Goal: Task Accomplishment & Management: Manage account settings

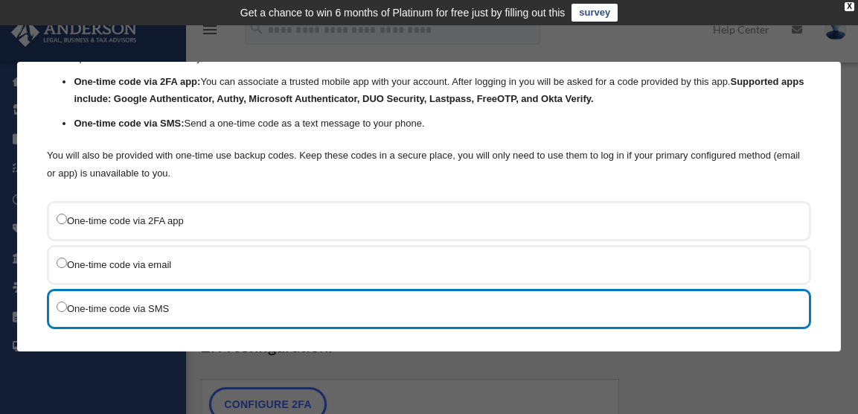
scroll to position [155, 0]
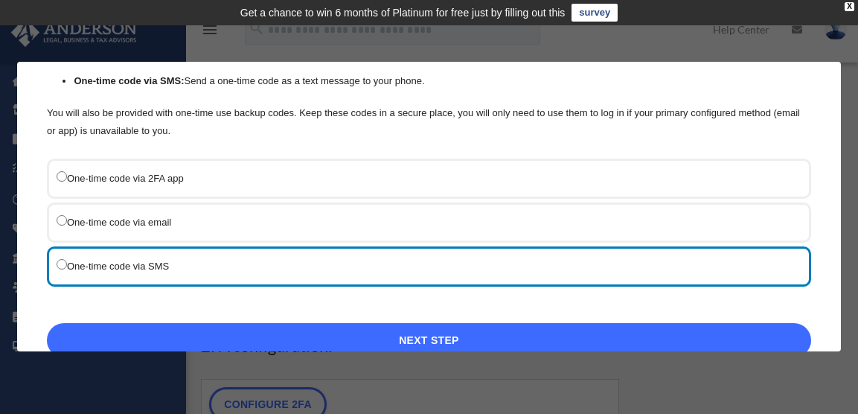
click at [414, 323] on link "Next Step" at bounding box center [429, 340] width 764 height 34
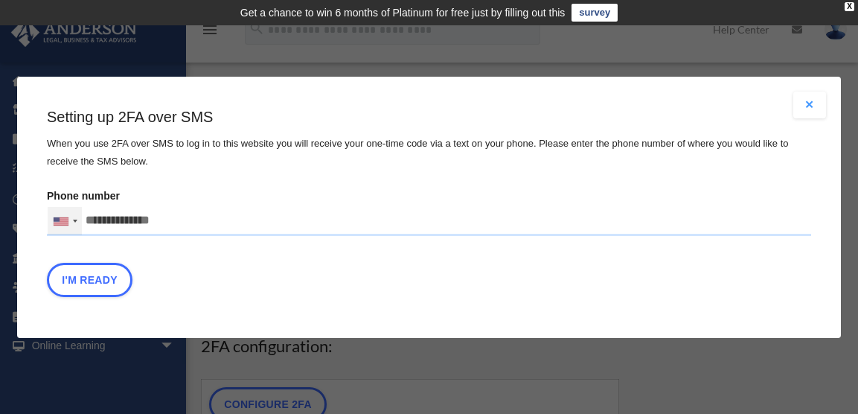
click at [77, 220] on div at bounding box center [75, 221] width 4 height 3
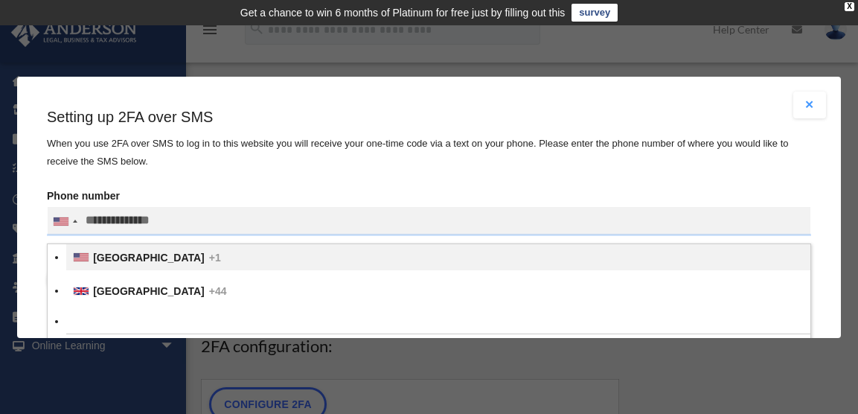
click at [162, 251] on span "United States" at bounding box center [149, 257] width 112 height 12
click at [0, 0] on input "Verification Code:" at bounding box center [0, 0] width 0 height 0
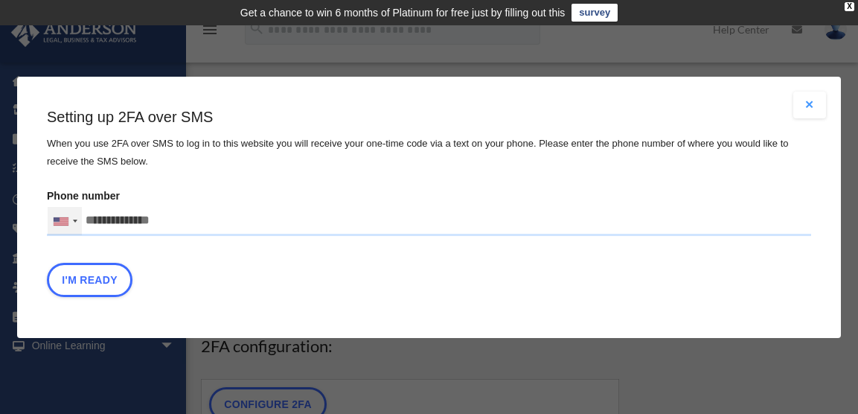
drag, startPoint x: 213, startPoint y: 208, endPoint x: 118, endPoint y: 199, distance: 94.9
click at [111, 206] on input "Phone number United States +1 United Kingdom +44 Afghanistan (‫افغانستان‬‎) +93…" at bounding box center [429, 221] width 764 height 30
drag, startPoint x: 130, startPoint y: 205, endPoint x: 245, endPoint y: 213, distance: 114.9
click at [245, 213] on input "Phone number United States +1 United Kingdom +44 Afghanistan (‫افغانستان‬‎) +93…" at bounding box center [429, 221] width 764 height 30
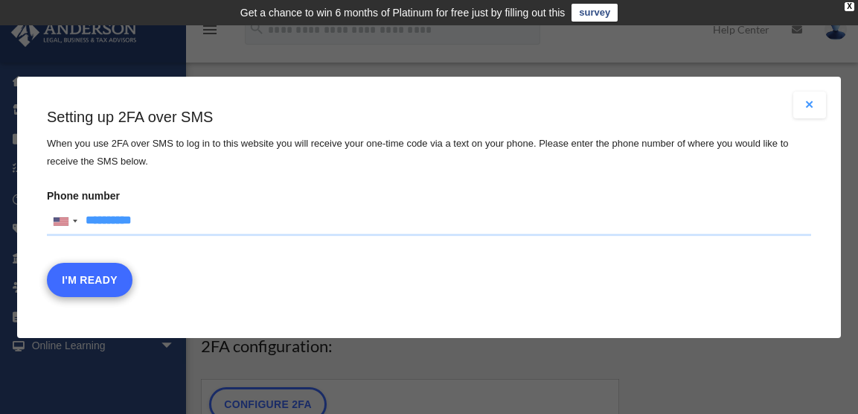
type input "**********"
click at [132, 262] on button "I'm Ready" at bounding box center [90, 279] width 86 height 34
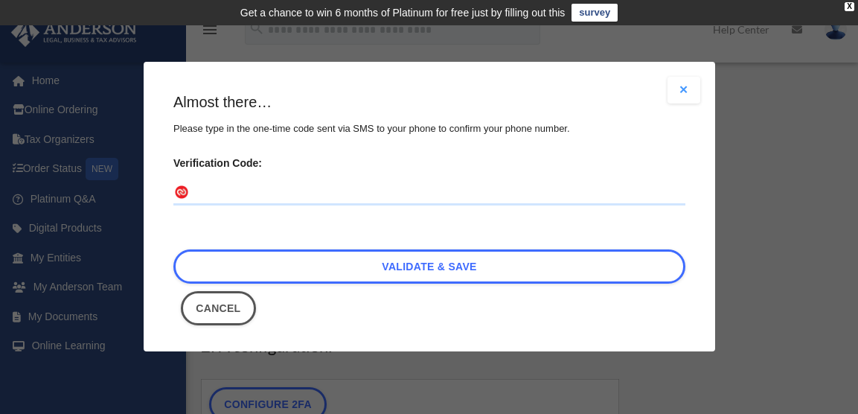
click at [217, 188] on input "Verification Code:" at bounding box center [429, 194] width 512 height 24
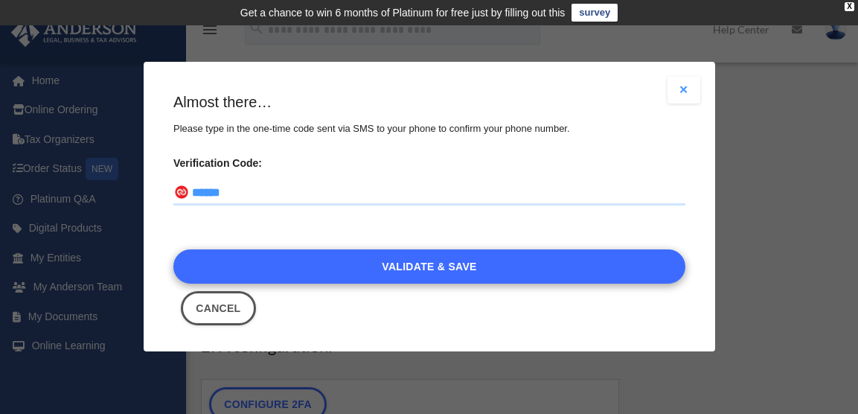
type input "******"
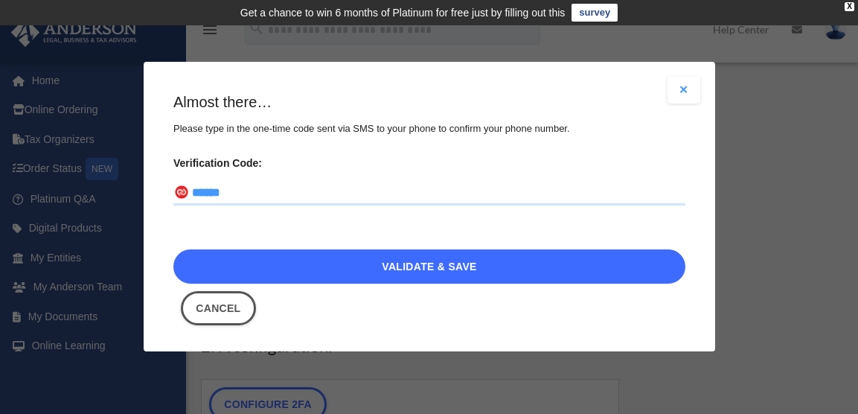
click at [435, 255] on link "Validate & Save" at bounding box center [429, 266] width 512 height 34
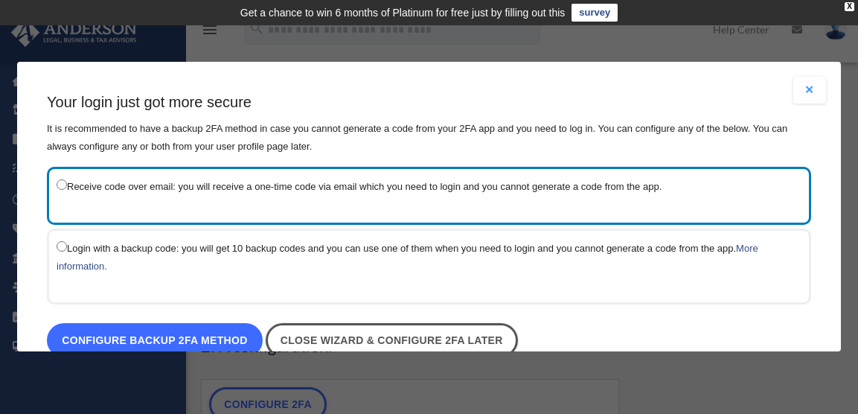
click at [167, 323] on link "Configure backup 2FA method" at bounding box center [155, 340] width 216 height 34
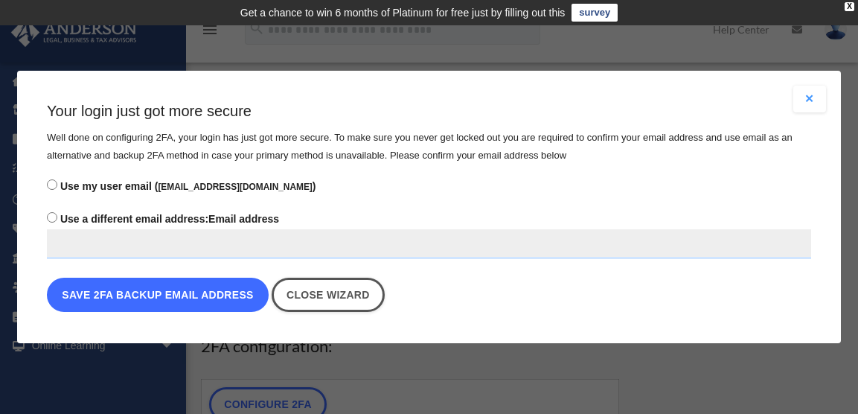
click at [149, 285] on button "Save 2FA backup email address" at bounding box center [158, 295] width 222 height 34
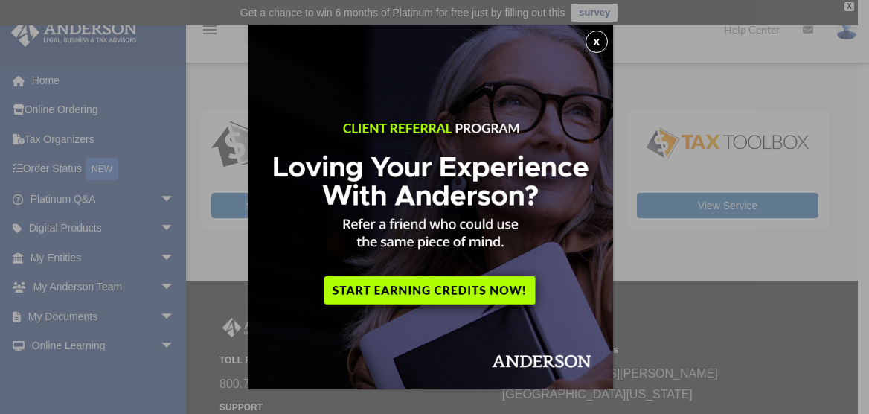
click at [603, 39] on button "x" at bounding box center [597, 42] width 22 height 22
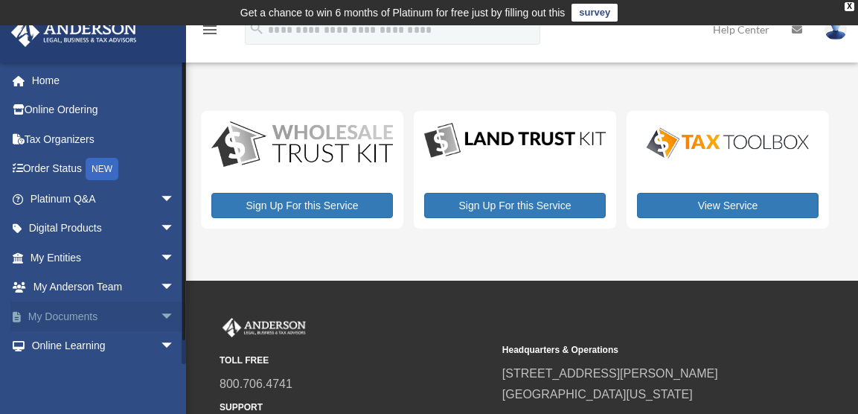
click at [160, 312] on span "arrow_drop_down" at bounding box center [175, 316] width 30 height 31
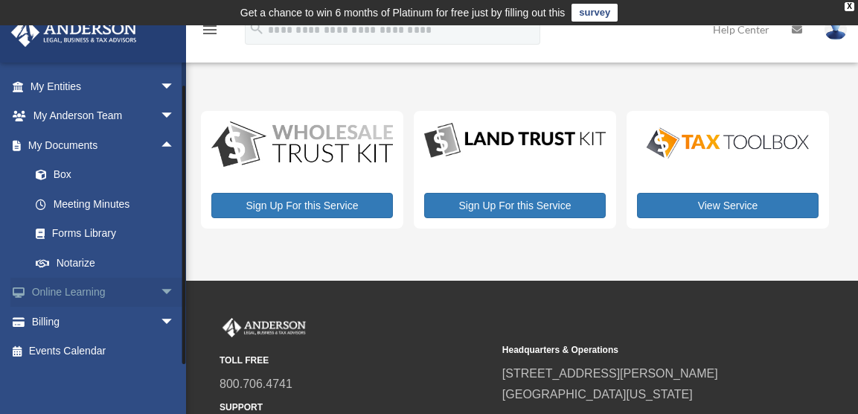
scroll to position [176, 0]
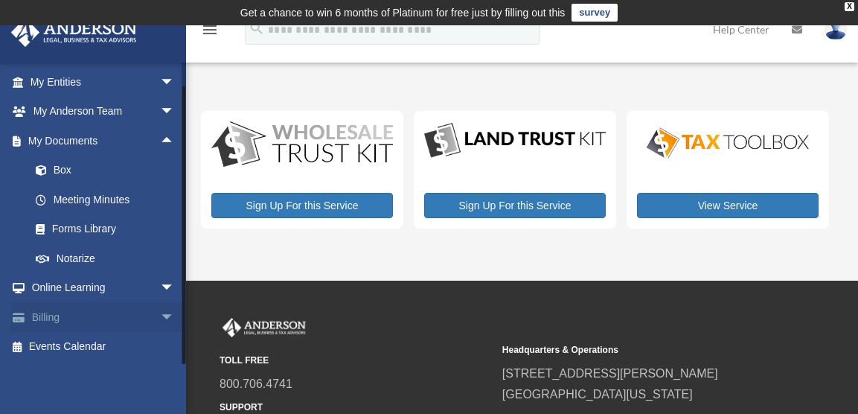
click at [51, 315] on link "Billing arrow_drop_down" at bounding box center [103, 317] width 187 height 30
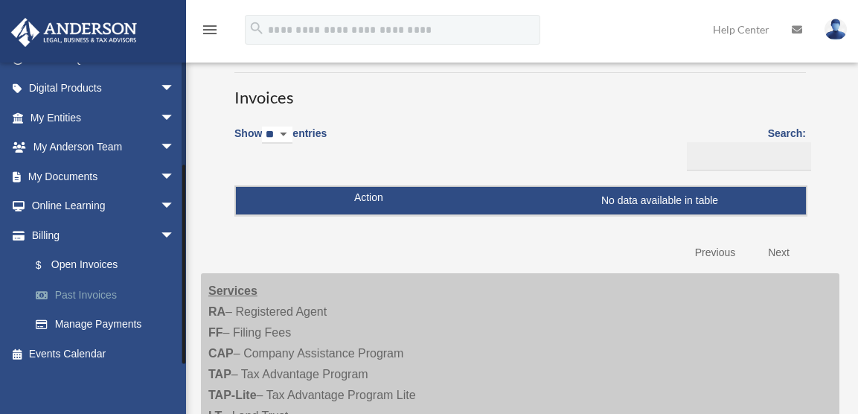
scroll to position [147, 0]
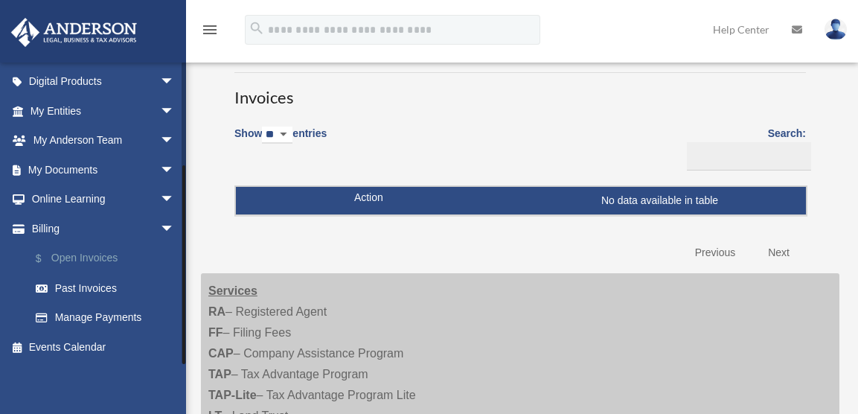
click at [113, 258] on link "$ Open Invoices" at bounding box center [109, 258] width 176 height 31
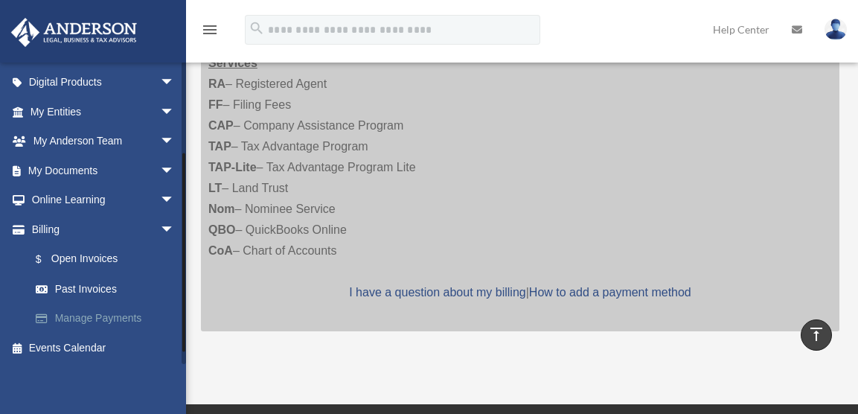
scroll to position [147, 0]
click at [95, 287] on link "Past Invoices" at bounding box center [109, 288] width 176 height 30
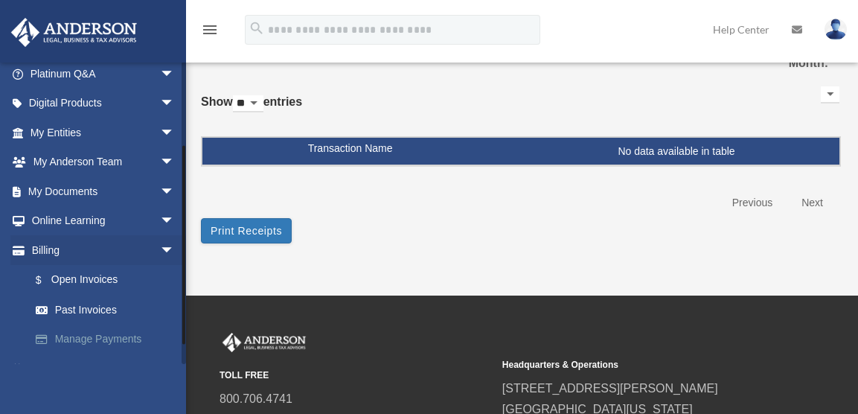
scroll to position [147, 0]
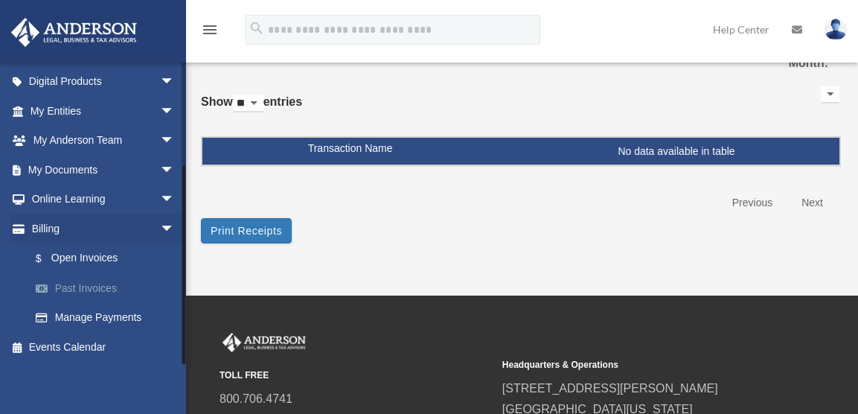
click at [96, 284] on link "Past Invoices" at bounding box center [109, 288] width 176 height 30
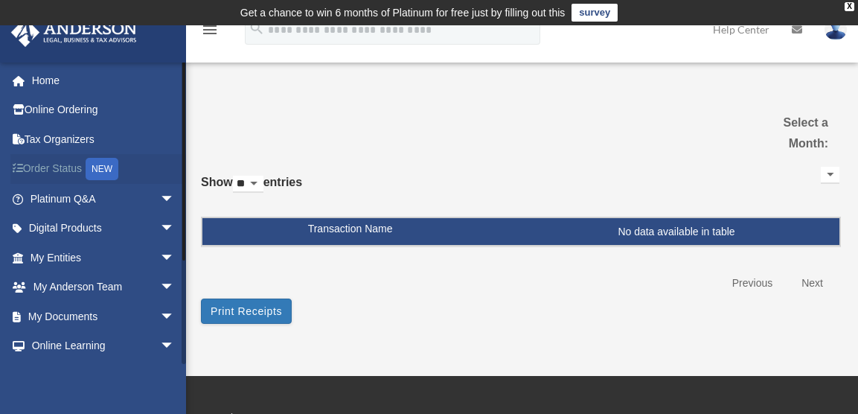
click at [71, 170] on link "Order Status NEW" at bounding box center [103, 169] width 187 height 31
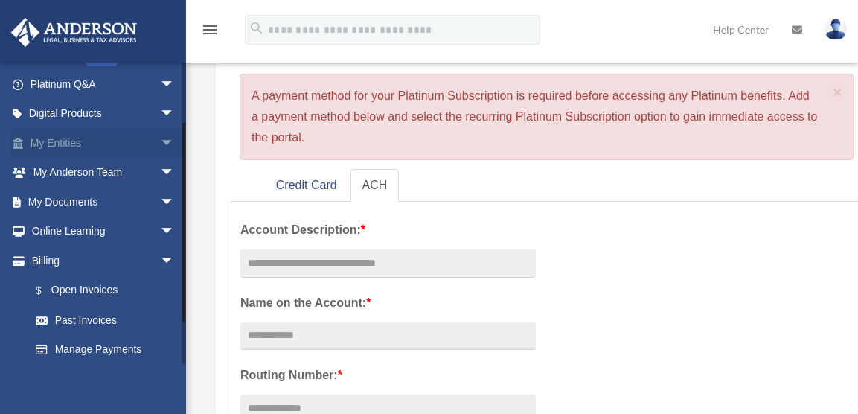
scroll to position [147, 0]
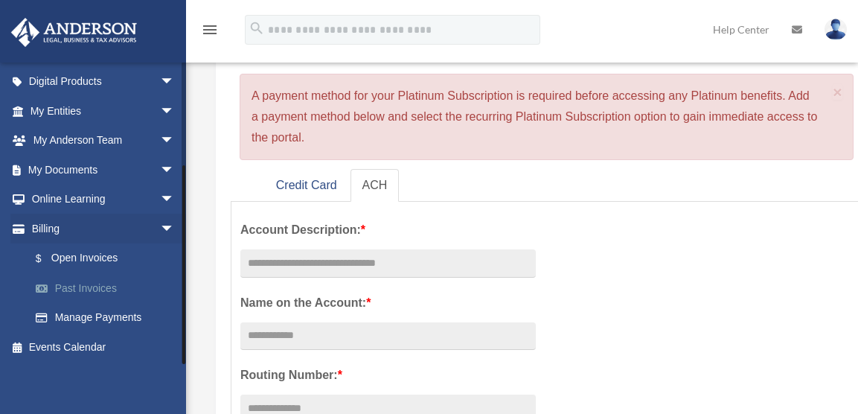
click at [93, 287] on link "Past Invoices" at bounding box center [109, 288] width 176 height 30
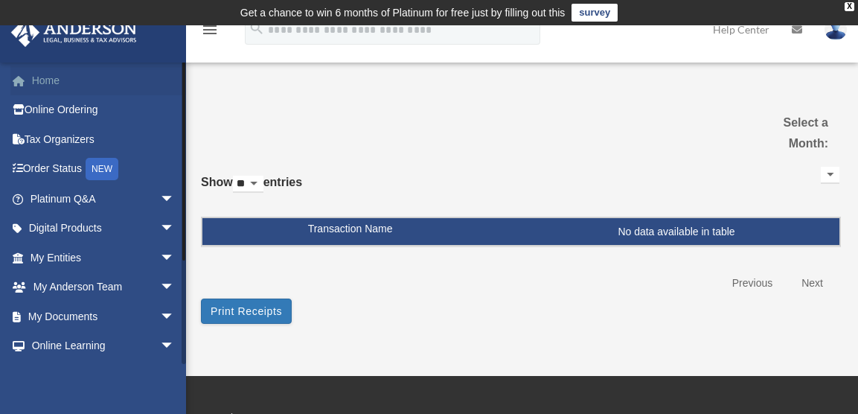
click at [55, 82] on link "Home" at bounding box center [103, 80] width 187 height 30
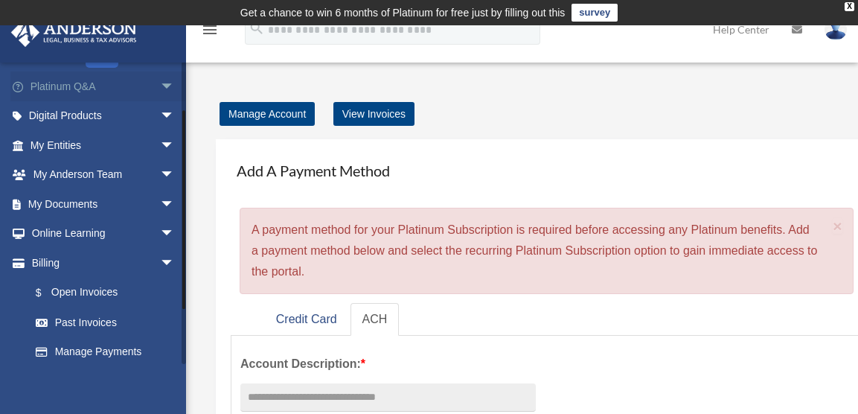
scroll to position [129, 0]
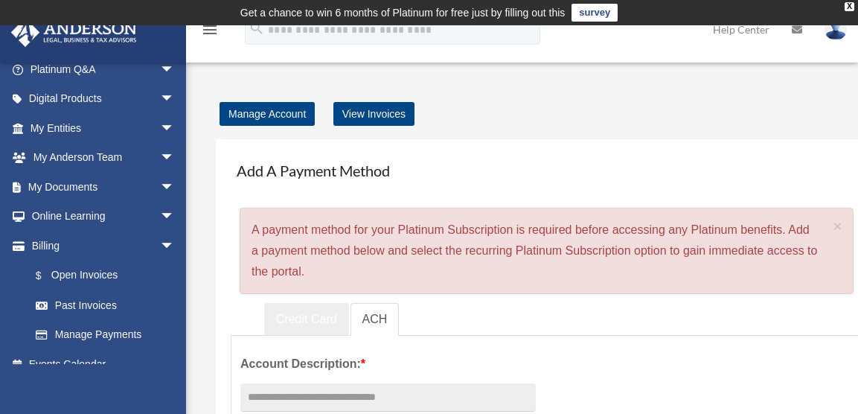
click at [305, 316] on link "Credit Card" at bounding box center [306, 319] width 85 height 33
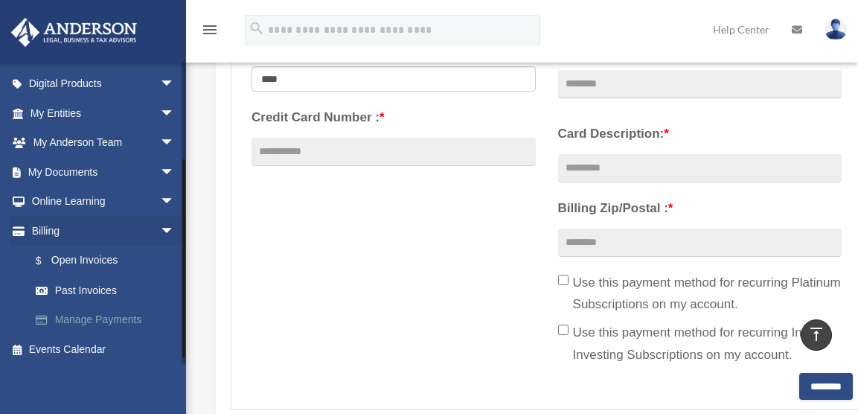
scroll to position [147, 0]
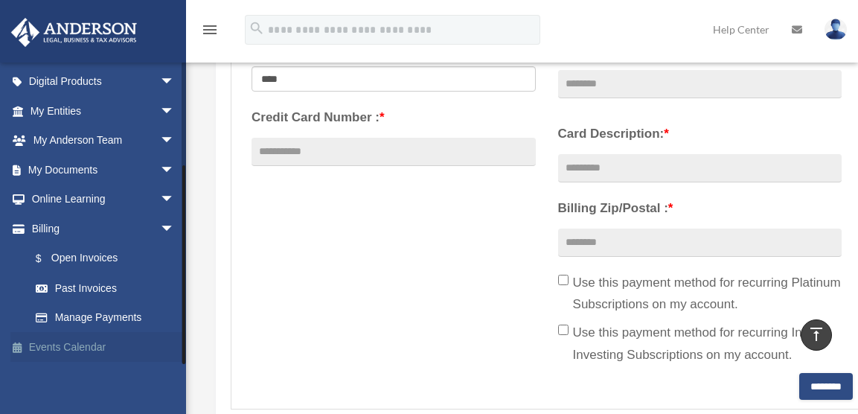
click at [70, 345] on link "Events Calendar" at bounding box center [103, 347] width 187 height 30
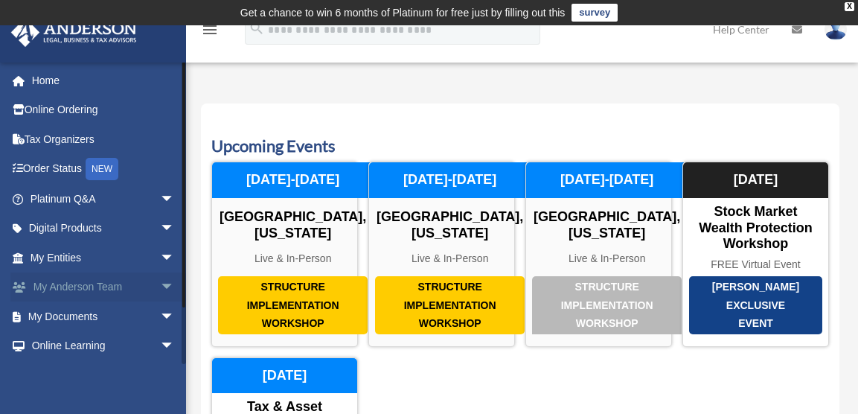
click at [93, 287] on link "My [PERSON_NAME] Team arrow_drop_down" at bounding box center [103, 287] width 187 height 30
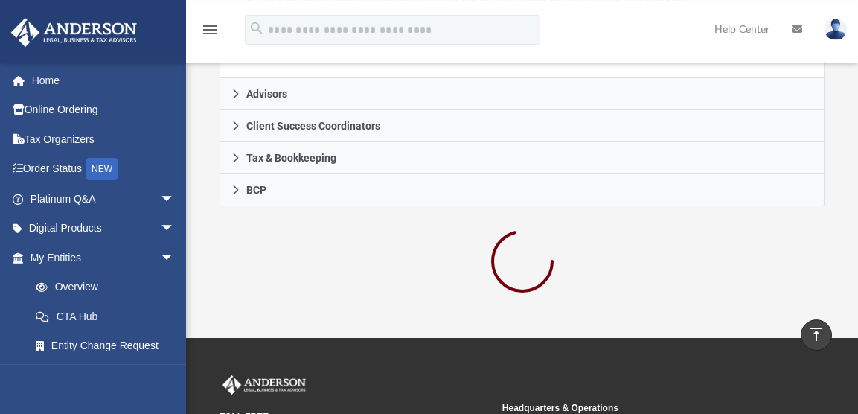
scroll to position [616, 0]
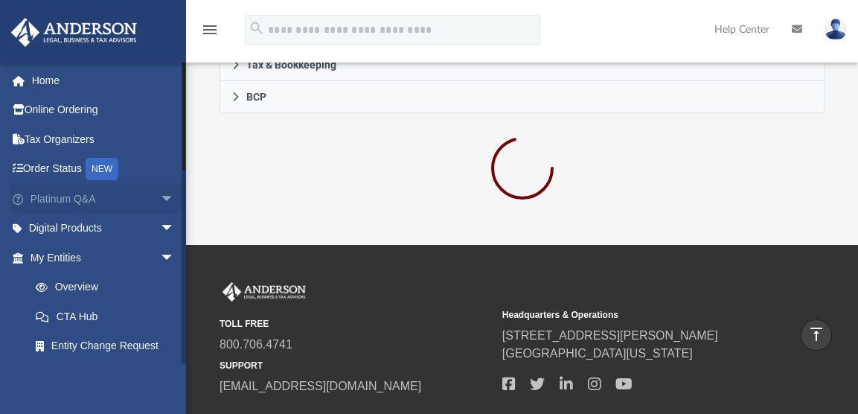
click at [160, 196] on span "arrow_drop_down" at bounding box center [175, 199] width 30 height 31
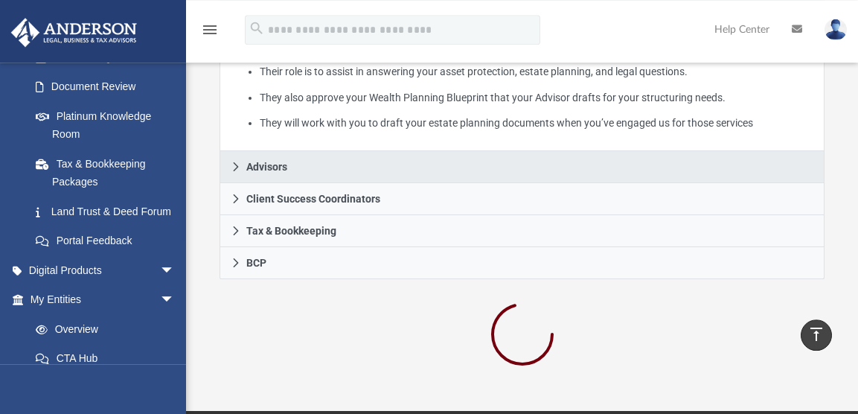
scroll to position [509, 0]
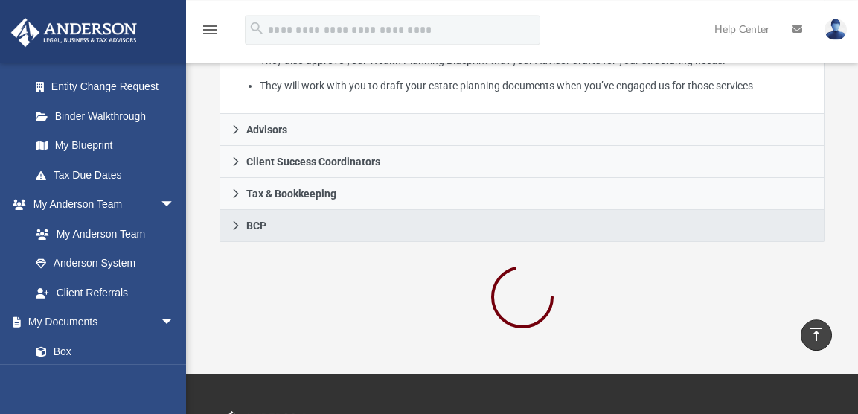
scroll to position [509, 0]
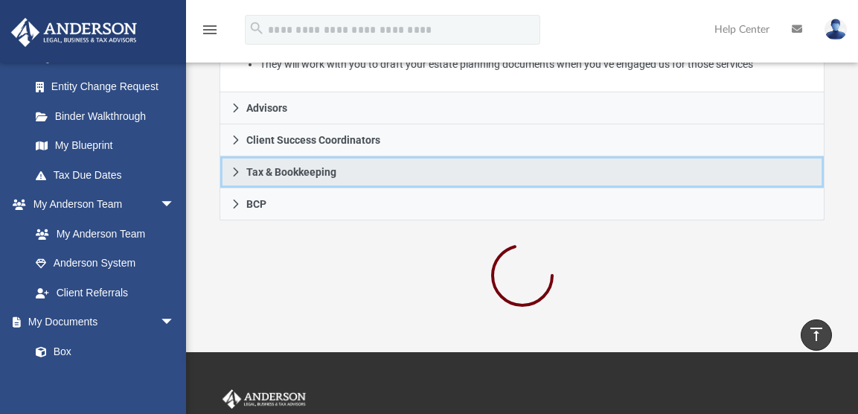
click at [240, 170] on icon at bounding box center [236, 172] width 10 height 10
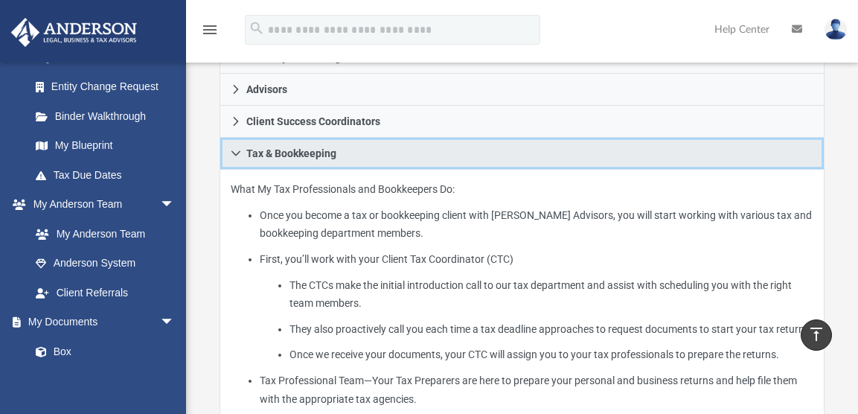
scroll to position [377, 0]
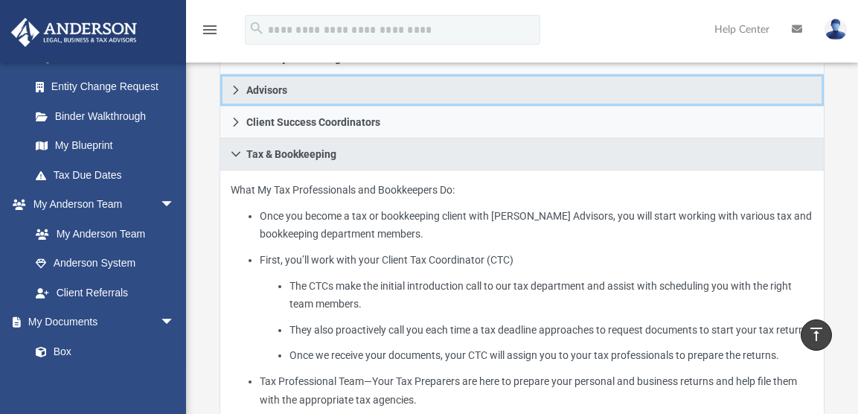
click at [240, 88] on icon at bounding box center [236, 90] width 10 height 10
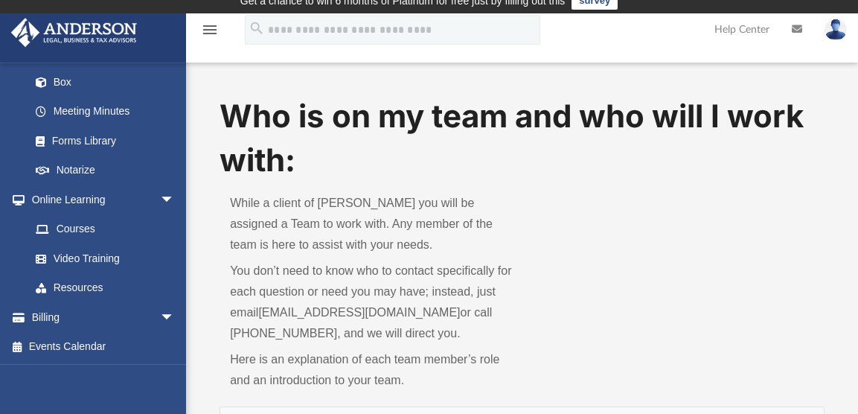
scroll to position [0, 0]
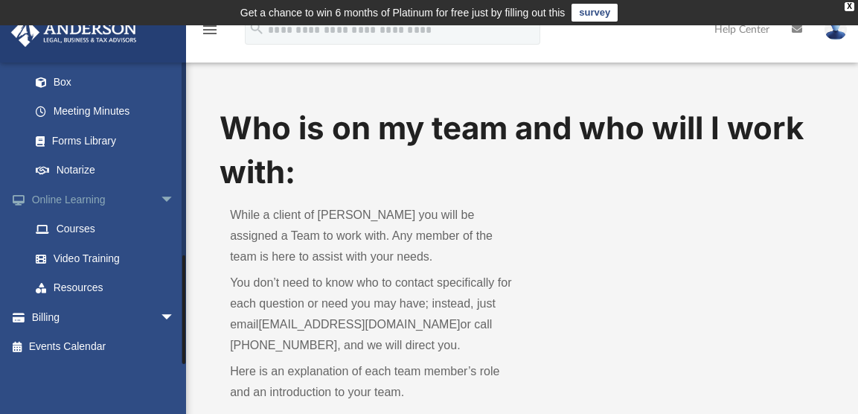
click at [160, 195] on span "arrow_drop_down" at bounding box center [175, 200] width 30 height 31
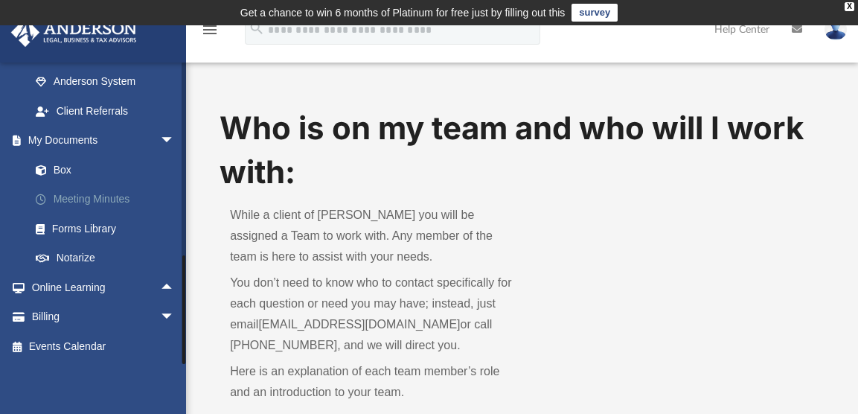
click at [127, 198] on link "Meeting Minutes" at bounding box center [109, 200] width 176 height 30
